Goal: Information Seeking & Learning: Learn about a topic

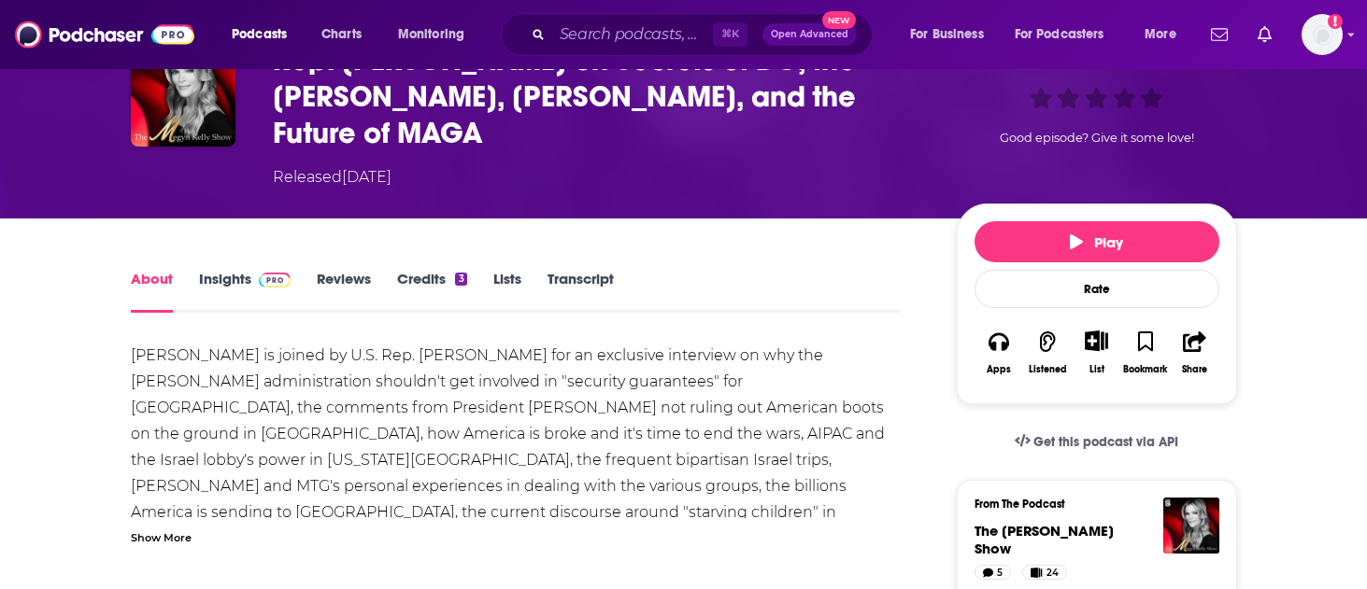
scroll to position [173, 0]
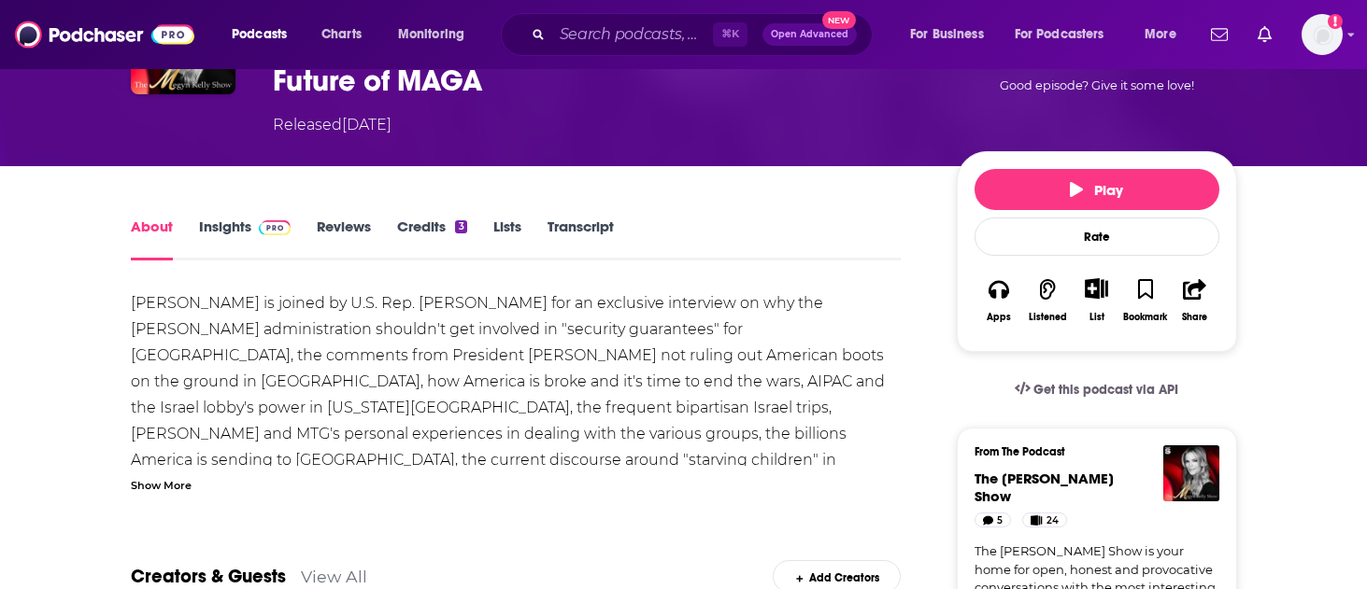
click at [181, 483] on div "Show More" at bounding box center [161, 484] width 61 height 18
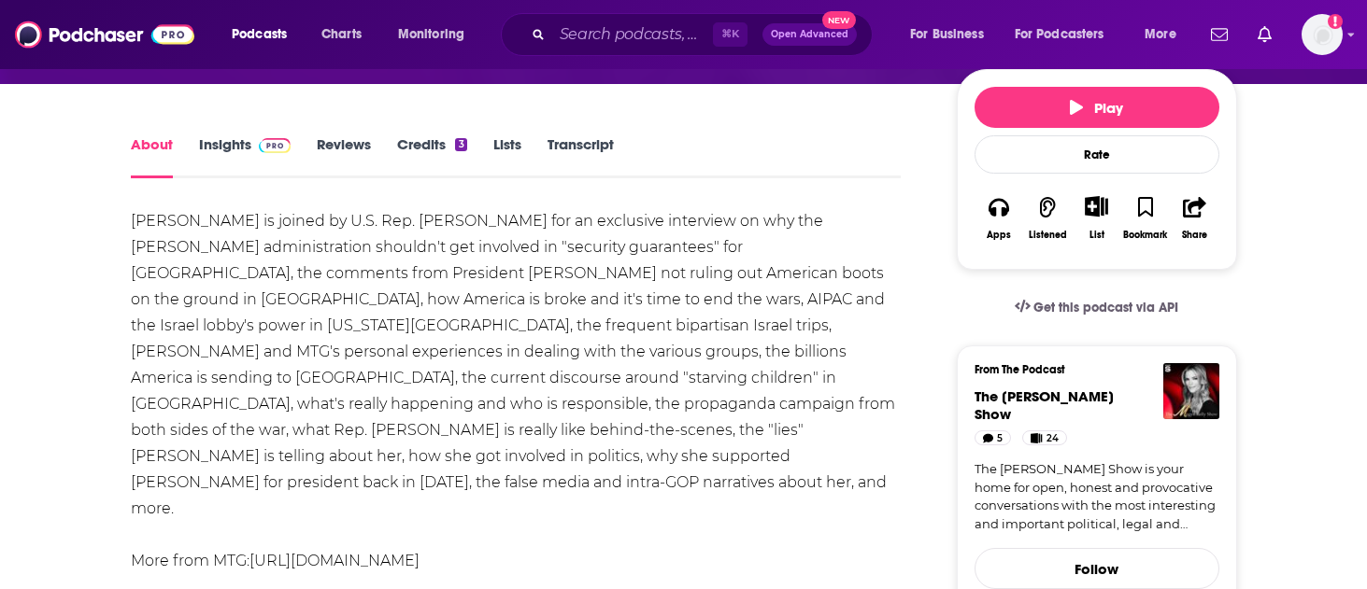
scroll to position [0, 0]
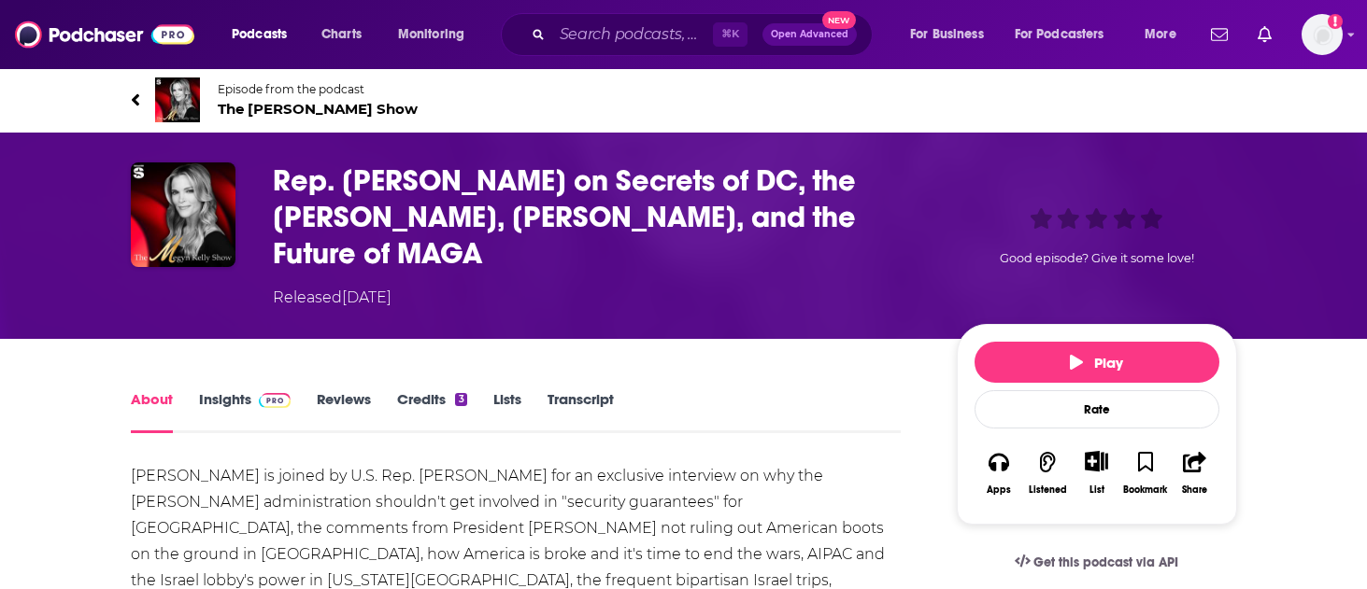
click at [577, 400] on link "Transcript" at bounding box center [580, 411] width 66 height 43
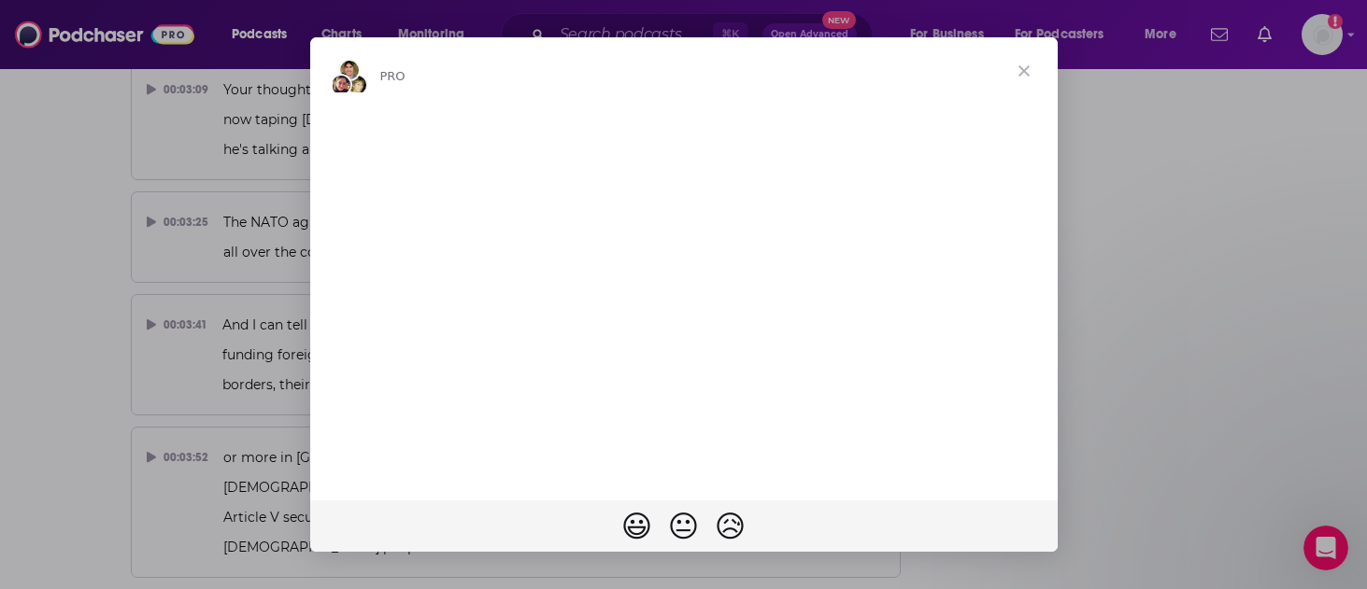
click at [1016, 69] on span "Close" at bounding box center [1023, 70] width 67 height 67
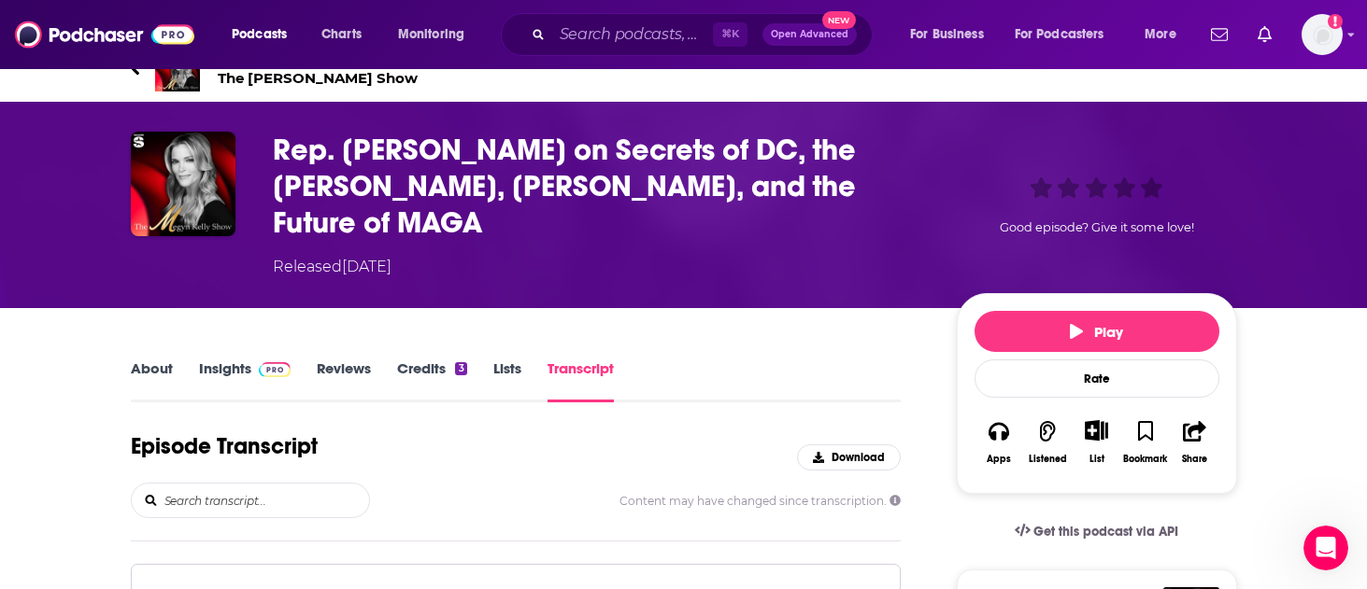
scroll to position [33, 0]
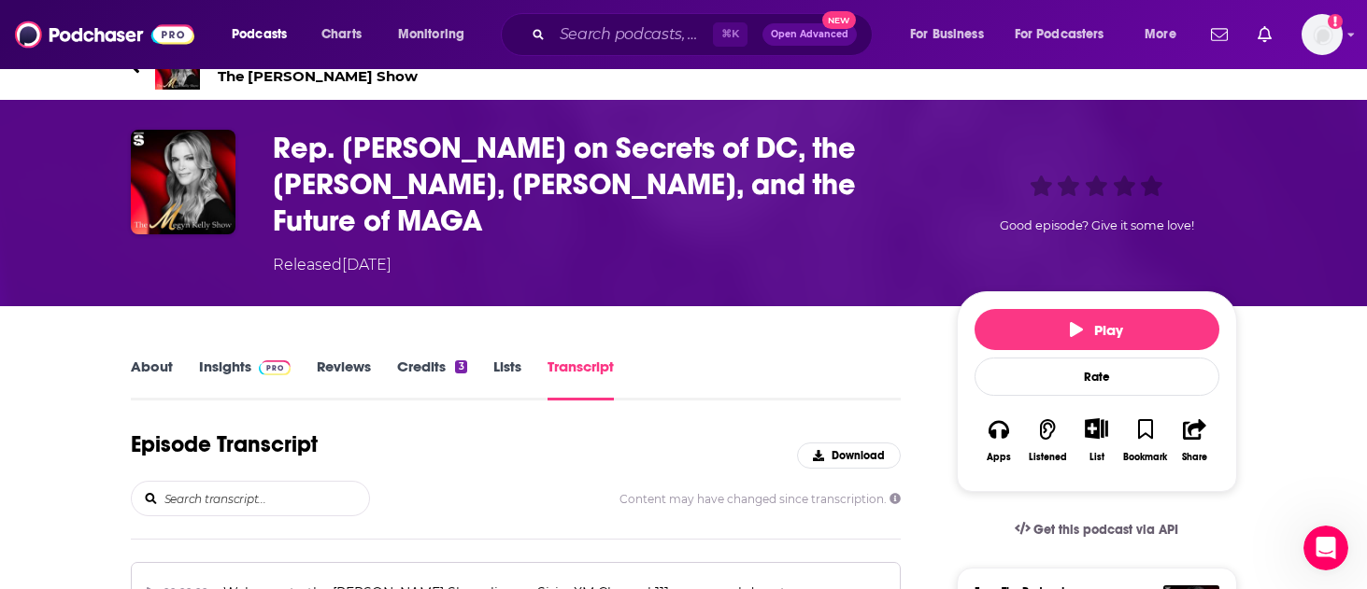
click at [160, 363] on link "About" at bounding box center [152, 379] width 42 height 43
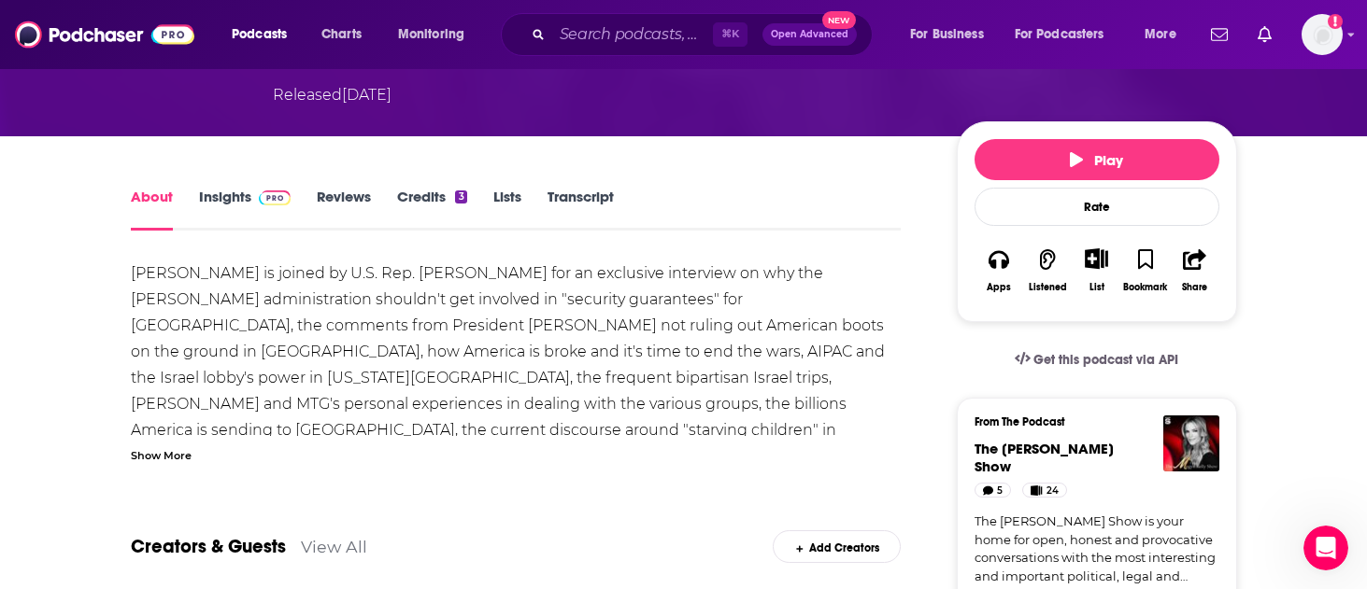
scroll to position [146, 0]
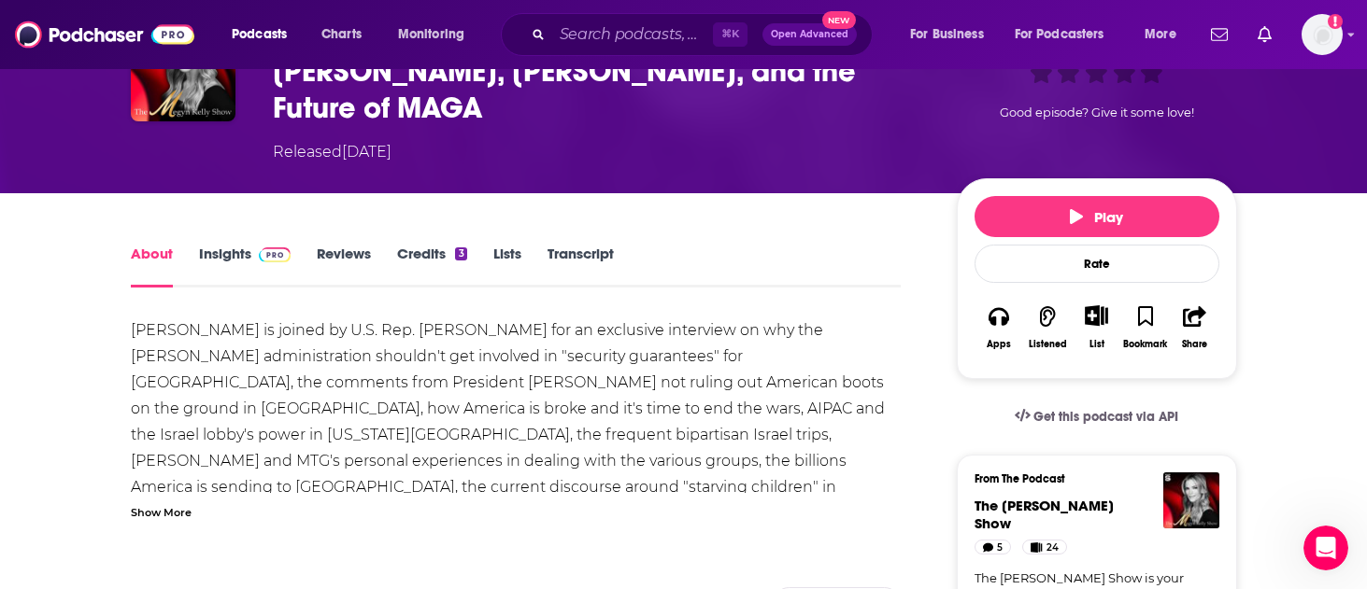
click at [223, 264] on link "Insights" at bounding box center [245, 266] width 92 height 43
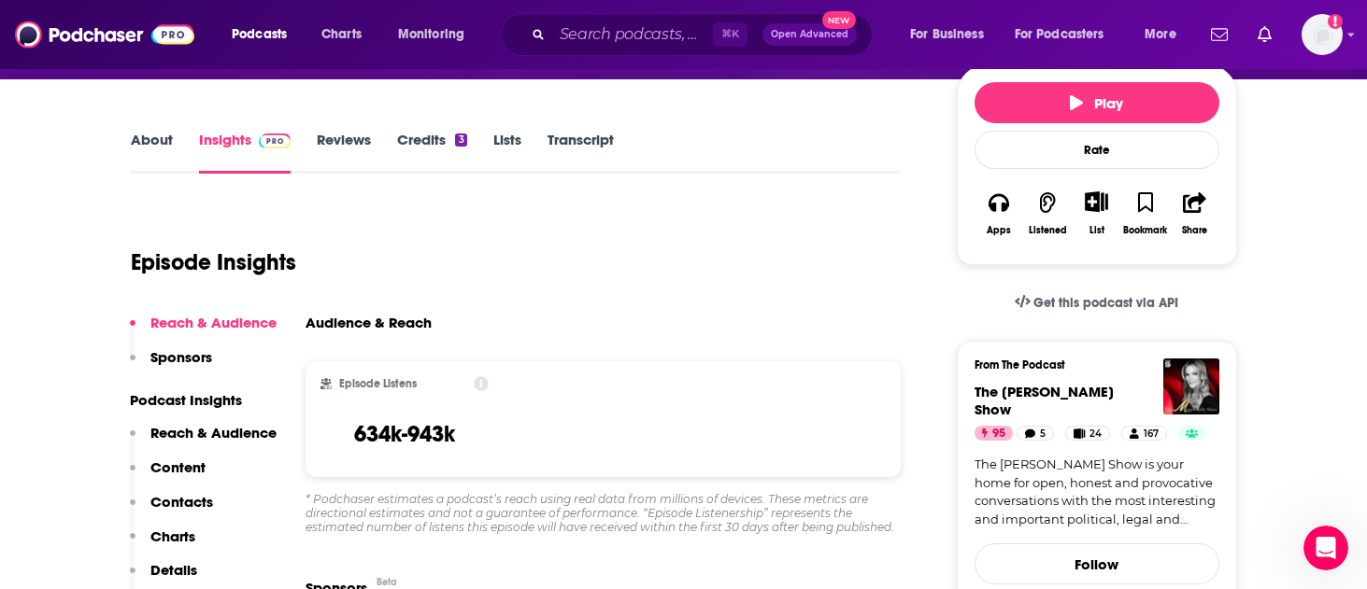
scroll to position [220, 0]
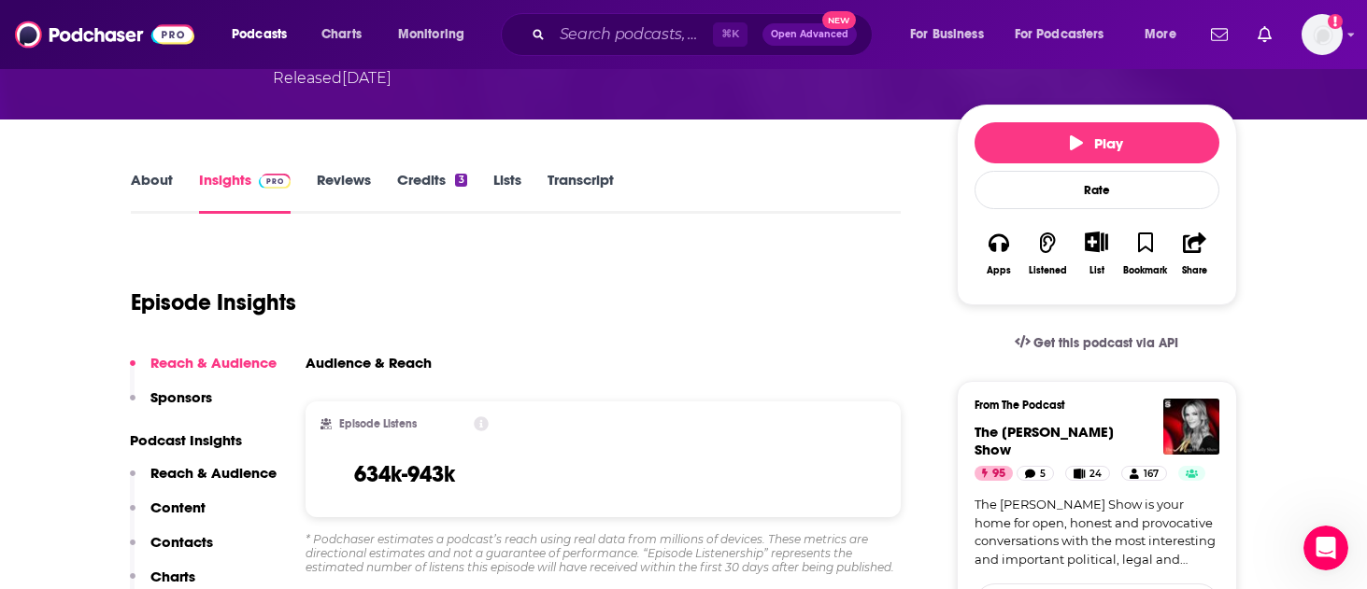
click at [588, 185] on link "Transcript" at bounding box center [580, 192] width 66 height 43
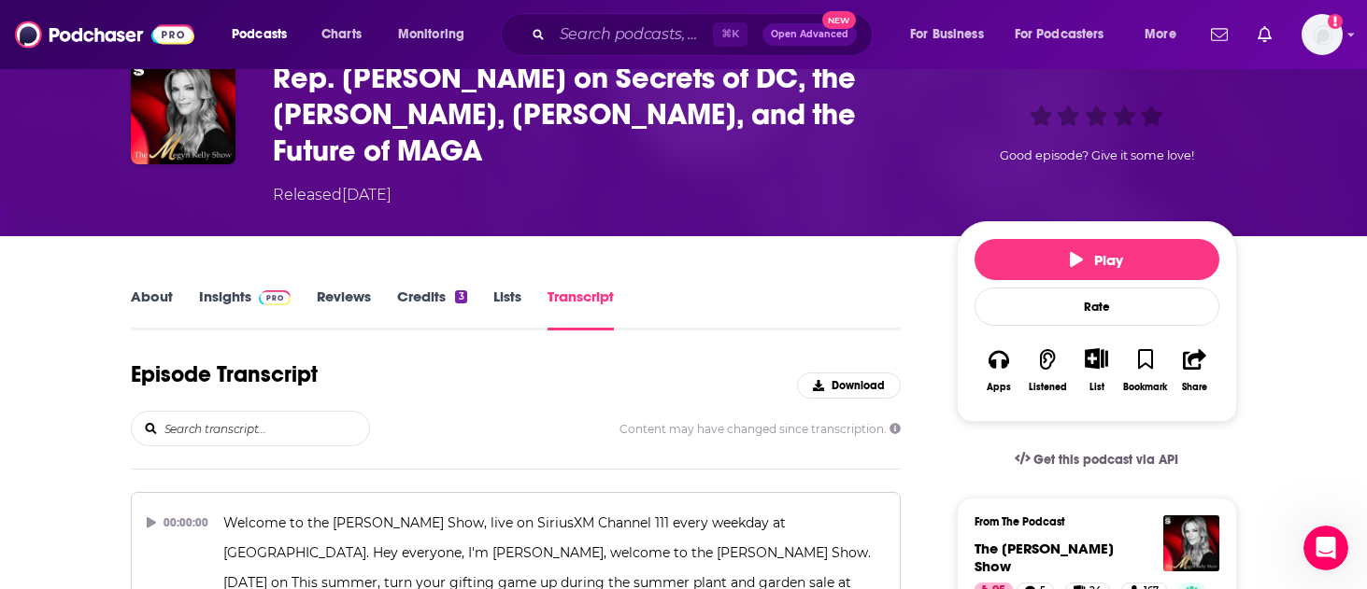
scroll to position [307, 0]
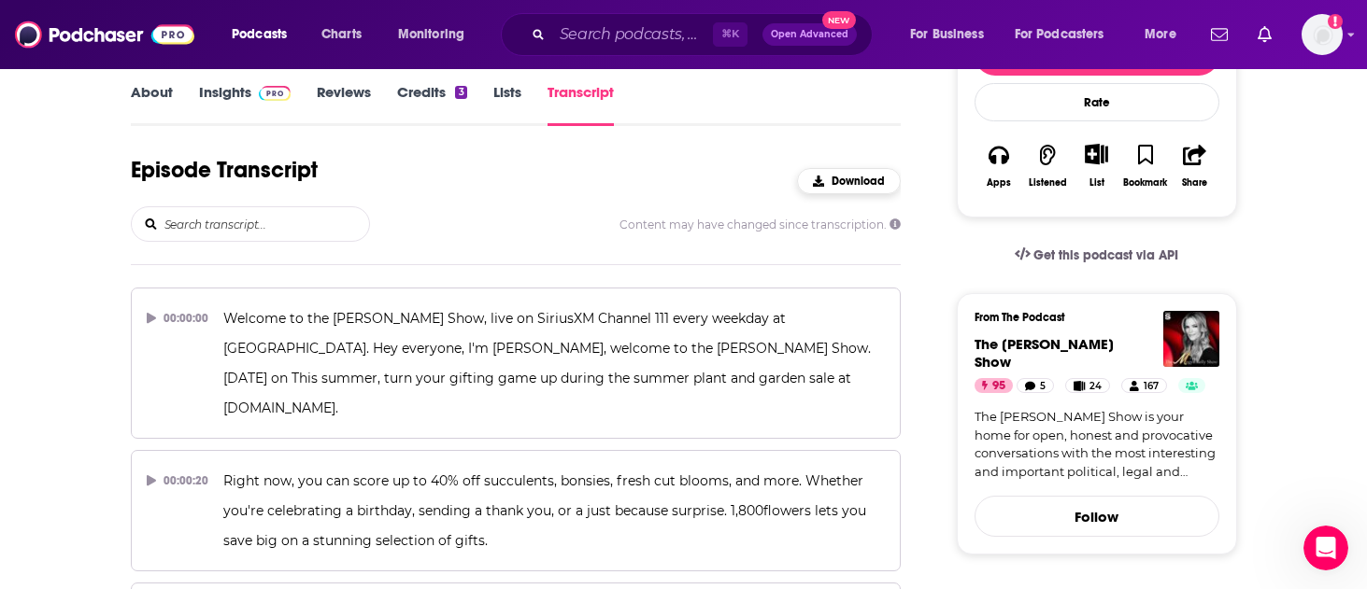
click at [836, 183] on span "Download" at bounding box center [857, 181] width 53 height 13
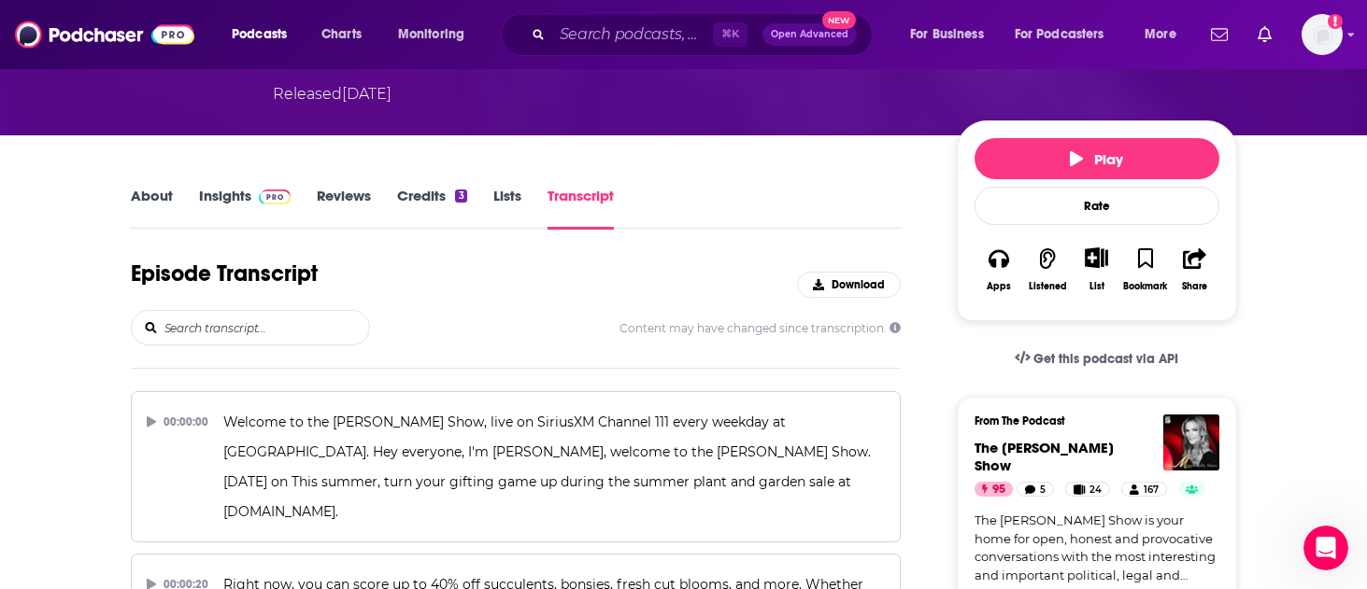
scroll to position [206, 0]
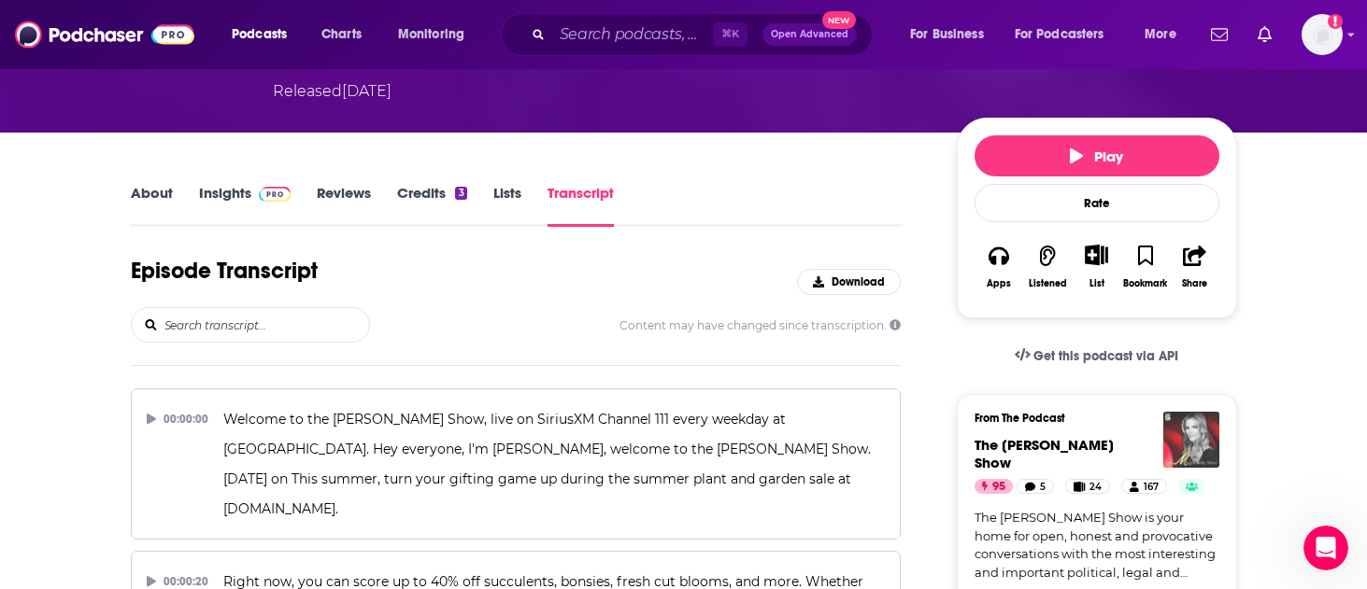
click at [1182, 437] on img "The Megyn Kelly Show" at bounding box center [1191, 440] width 56 height 56
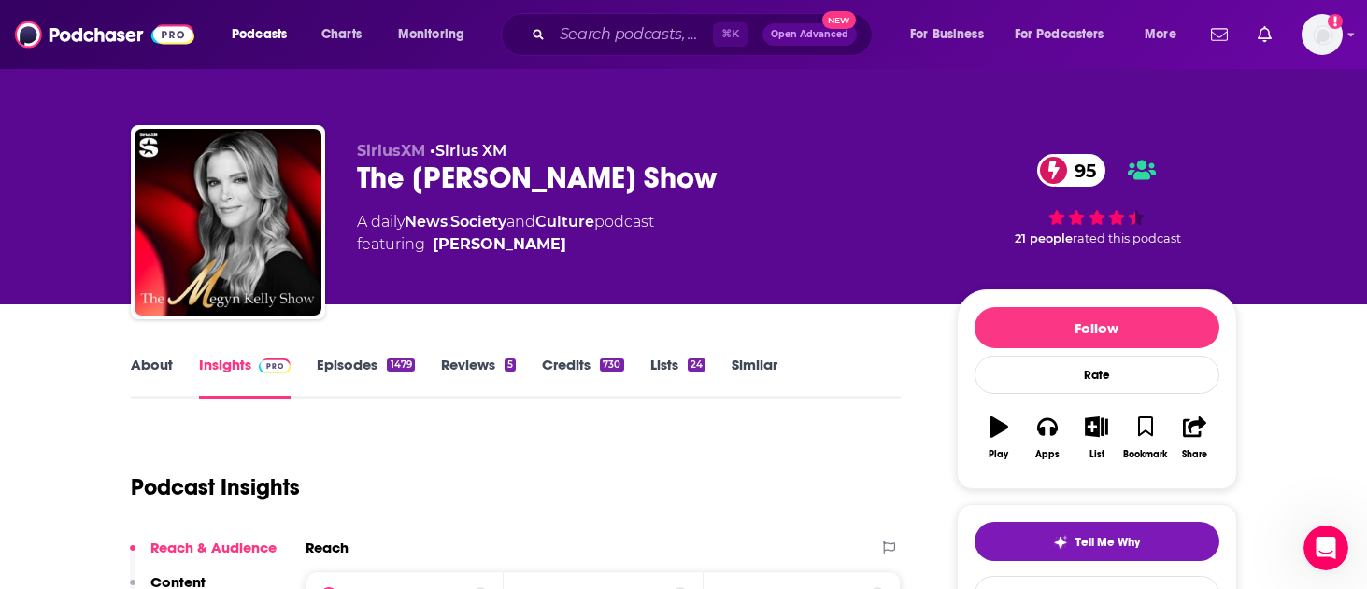
click at [370, 373] on link "Episodes 1479" at bounding box center [365, 377] width 97 height 43
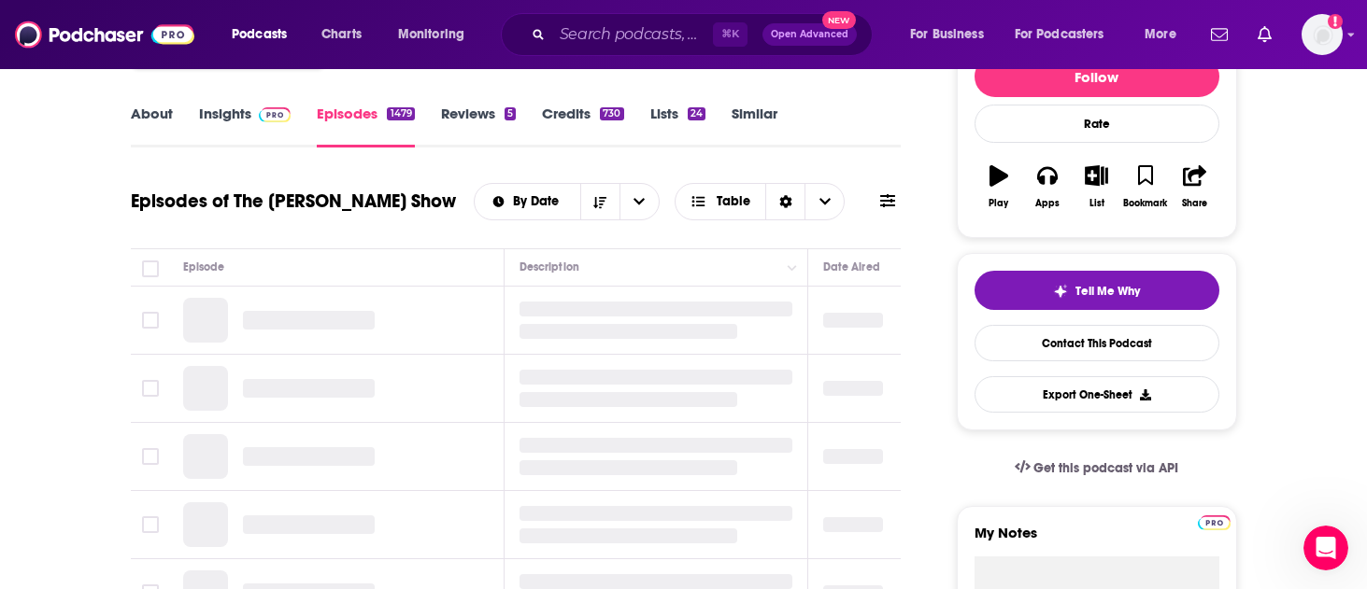
scroll to position [255, 0]
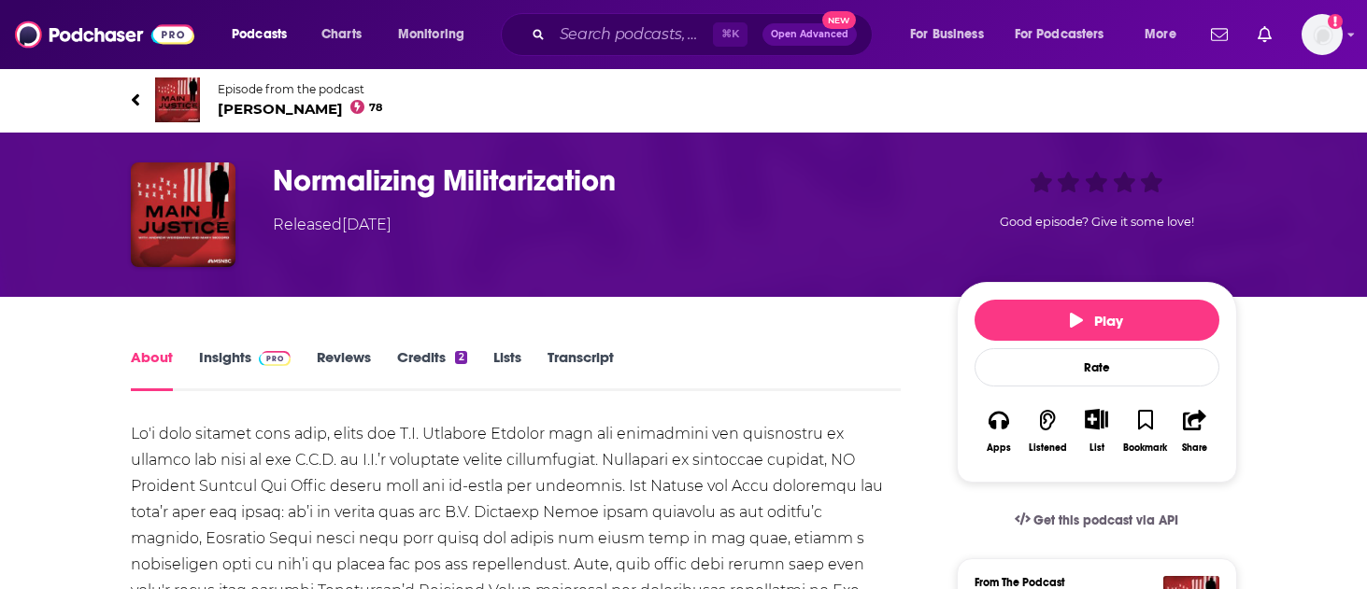
click at [237, 366] on link "Insights" at bounding box center [245, 369] width 92 height 43
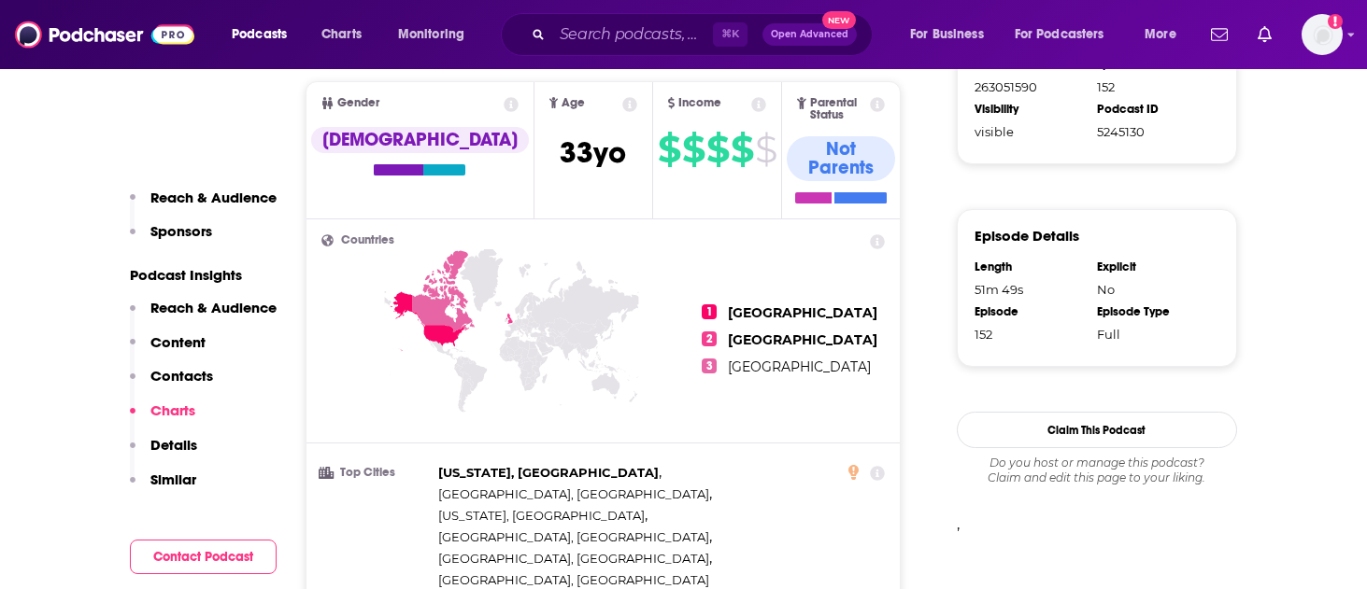
scroll to position [866, 0]
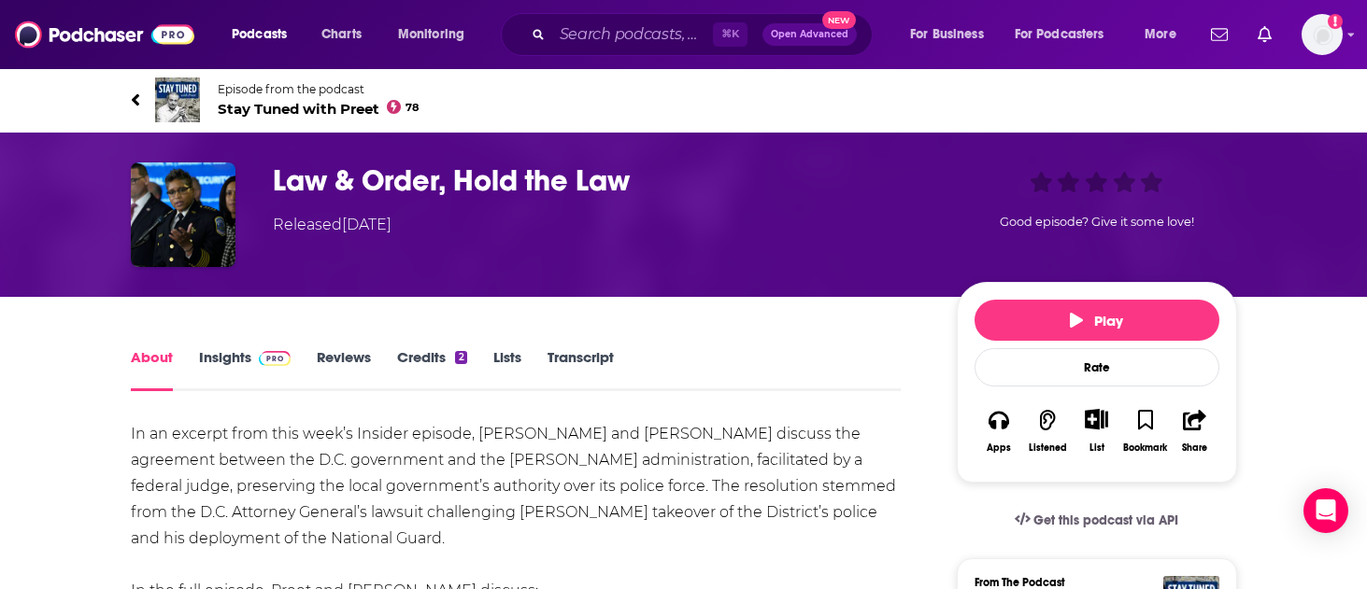
click at [242, 360] on link "Insights" at bounding box center [245, 369] width 92 height 43
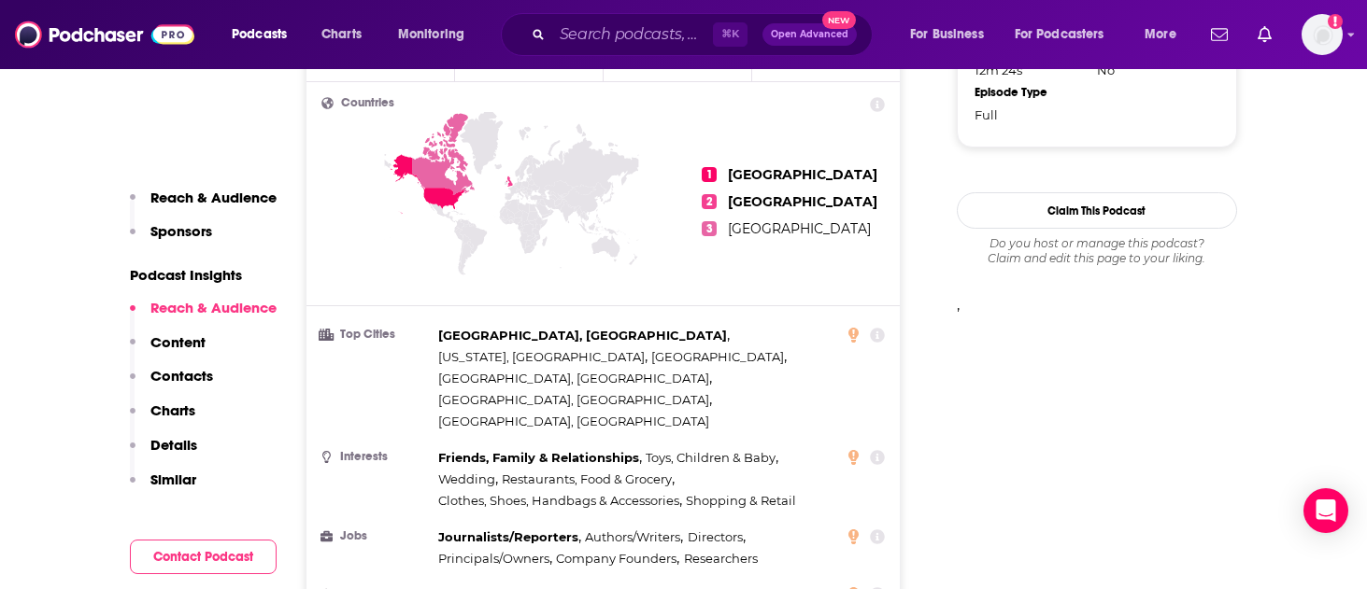
scroll to position [1807, 0]
